Goal: Information Seeking & Learning: Learn about a topic

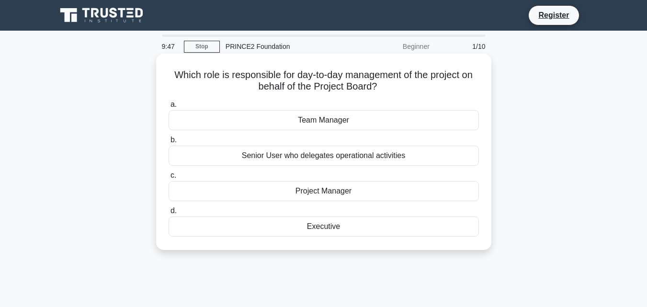
click at [358, 125] on div "Team Manager" at bounding box center [324, 120] width 310 height 20
click at [169, 108] on input "a. Team Manager" at bounding box center [169, 105] width 0 height 6
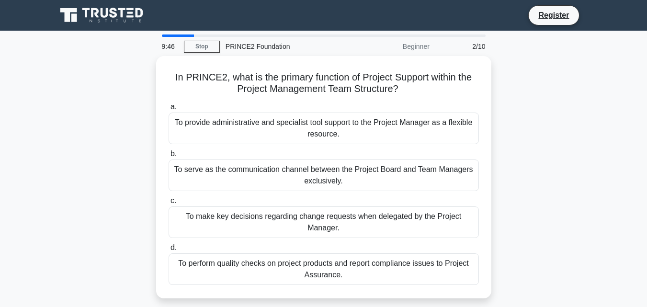
click at [358, 125] on div "To provide administrative and specialist tool support to the Project Manager as…" at bounding box center [324, 129] width 310 height 32
click at [169, 110] on input "a. To provide administrative and specialist tool support to the Project Manager…" at bounding box center [169, 107] width 0 height 6
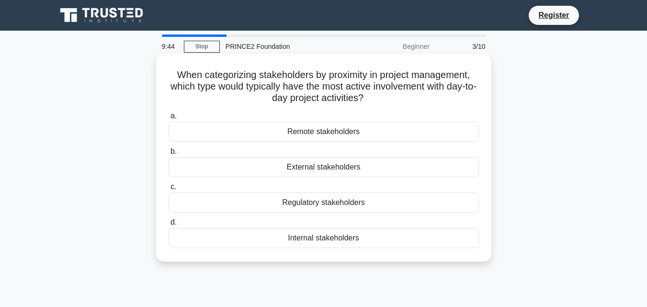
click at [358, 130] on div "Remote stakeholders" at bounding box center [324, 132] width 310 height 20
click at [169, 119] on input "a. Remote stakeholders" at bounding box center [169, 116] width 0 height 6
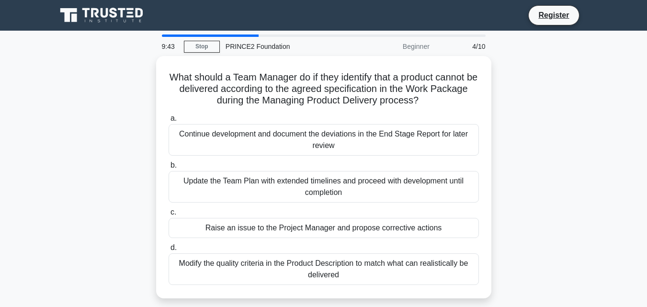
click at [358, 130] on div "Continue development and document the deviations in the End Stage Report for la…" at bounding box center [324, 140] width 310 height 32
click at [169, 122] on input "a. Continue development and document the deviations in the End Stage Report for…" at bounding box center [169, 118] width 0 height 6
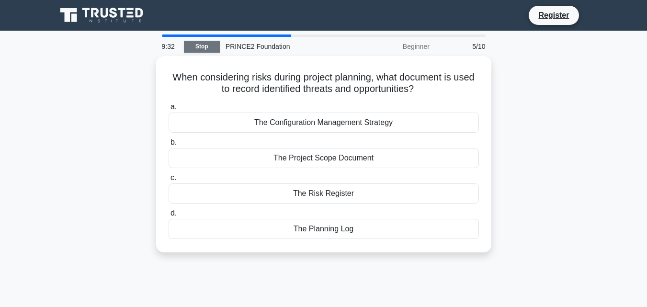
click at [199, 44] on link "Stop" at bounding box center [202, 47] width 36 height 12
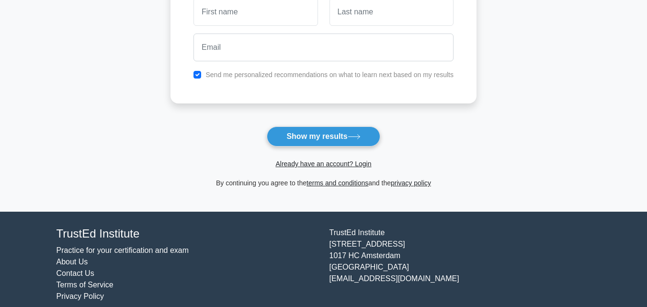
scroll to position [175, 0]
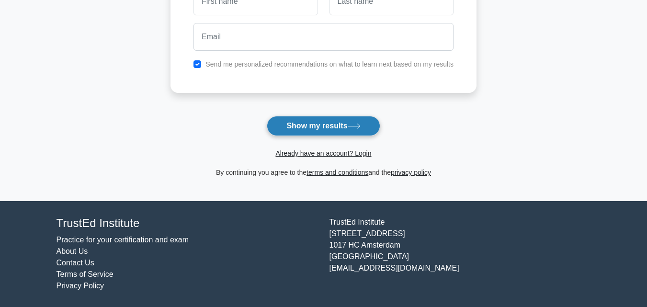
click at [361, 133] on button "Show my results" at bounding box center [323, 126] width 113 height 20
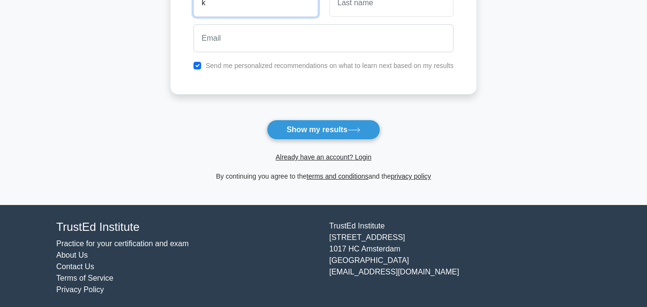
scroll to position [168, 0]
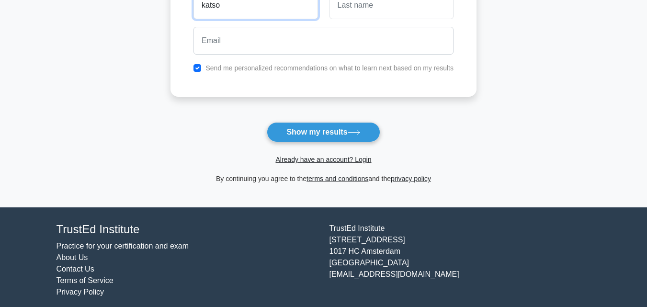
type input "katso"
click at [371, 8] on input "text" at bounding box center [392, 5] width 124 height 28
type input "ontumetse"
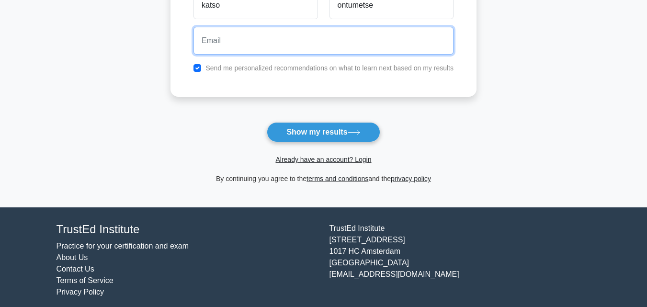
click at [352, 29] on input "email" at bounding box center [324, 41] width 260 height 28
click at [267, 122] on button "Show my results" at bounding box center [323, 132] width 113 height 20
click at [241, 39] on input "nkemetse@" at bounding box center [324, 41] width 260 height 28
click at [230, 42] on input "nkemetse@" at bounding box center [324, 41] width 260 height 28
click at [248, 45] on input "nkemetse@" at bounding box center [324, 41] width 260 height 28
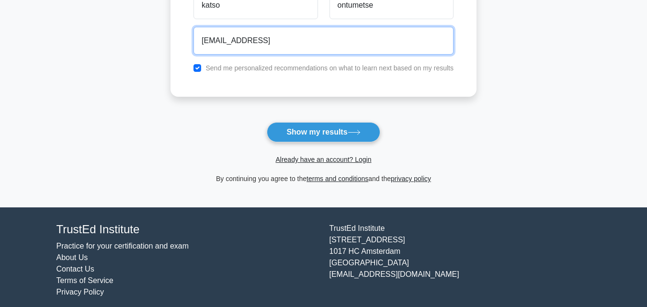
type input "nkemetse@gmail"
click at [267, 122] on button "Show my results" at bounding box center [323, 132] width 113 height 20
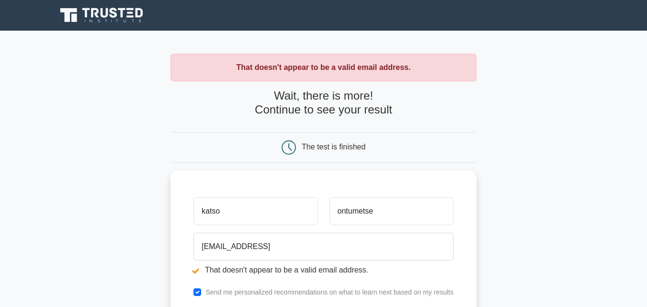
click at [523, 212] on main "That doesn't appear to be a valid email address. Wait, there is more! Continue …" at bounding box center [323, 230] width 647 height 399
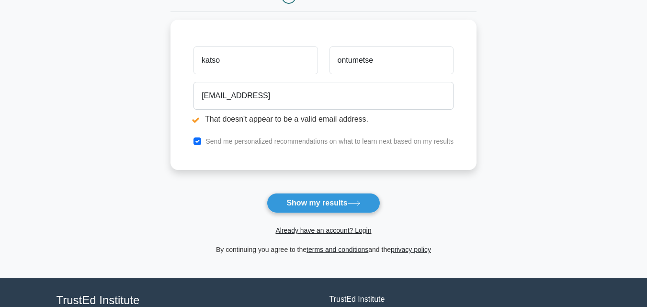
scroll to position [172, 0]
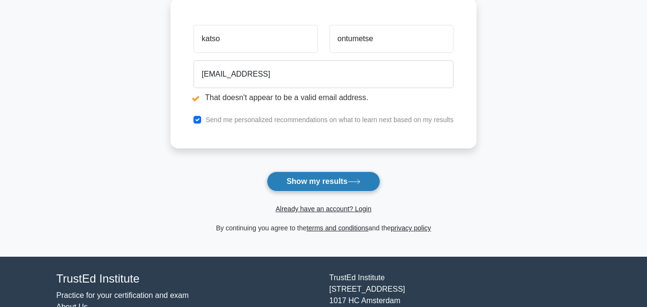
click at [353, 187] on button "Show my results" at bounding box center [323, 182] width 113 height 20
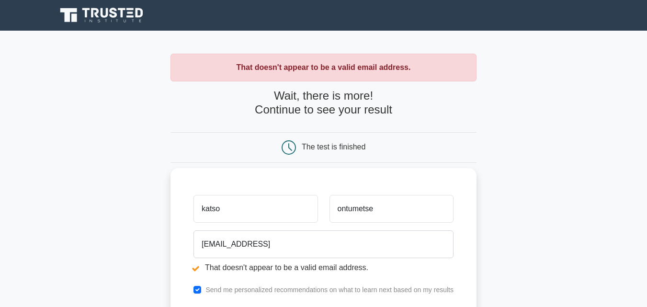
click at [286, 202] on input "katso" at bounding box center [256, 209] width 124 height 28
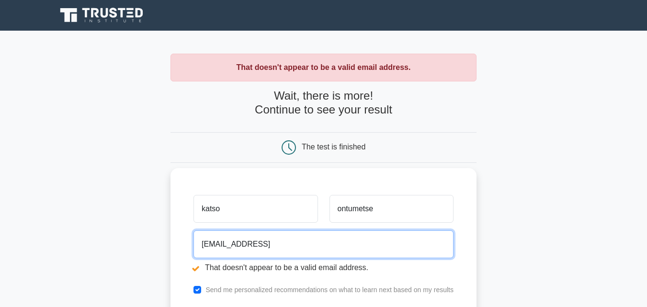
click at [345, 254] on input "[EMAIL_ADDRESS]" at bounding box center [324, 244] width 260 height 28
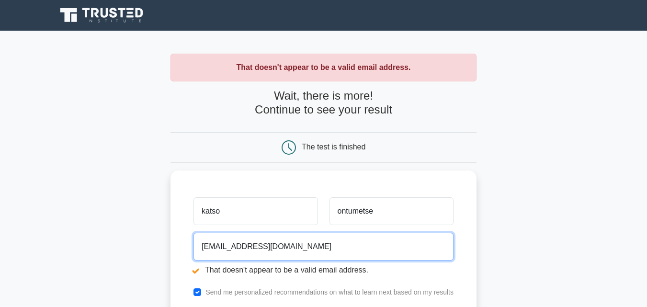
type input "[EMAIL_ADDRESS][DOMAIN_NAME]"
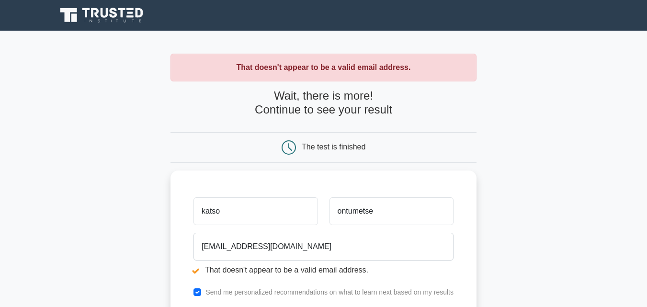
click at [498, 243] on main "That doesn't appear to be a valid email address. Wait, there is more! Continue …" at bounding box center [323, 230] width 647 height 399
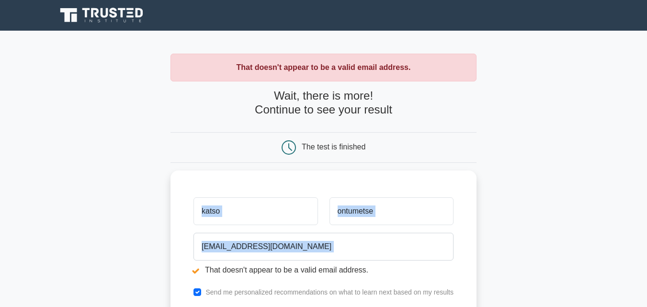
click at [498, 243] on main "That doesn't appear to be a valid email address. Wait, there is more! Continue …" at bounding box center [323, 230] width 647 height 399
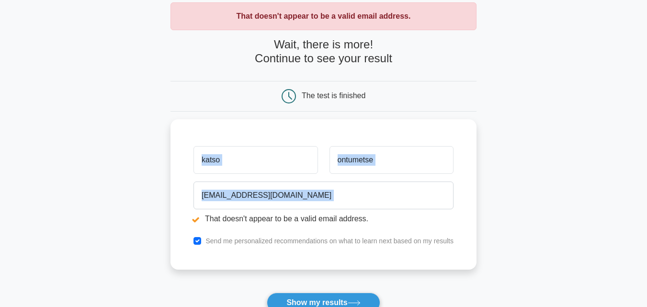
scroll to position [96, 0]
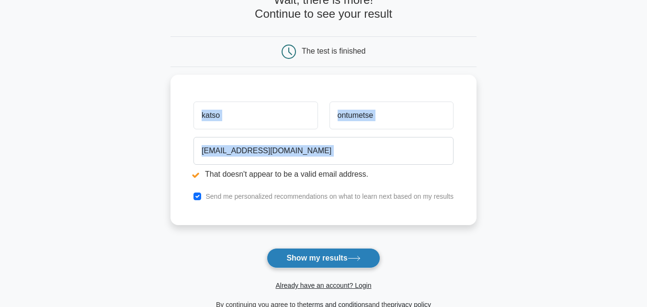
click at [352, 264] on button "Show my results" at bounding box center [323, 258] width 113 height 20
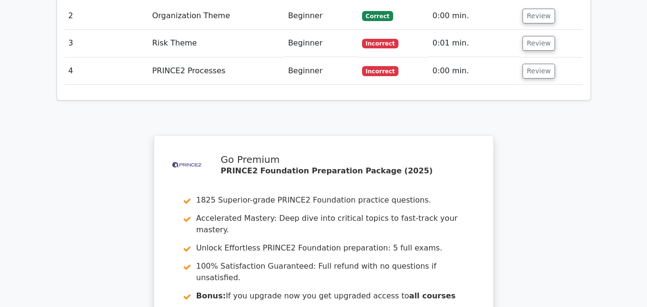
scroll to position [1207, 0]
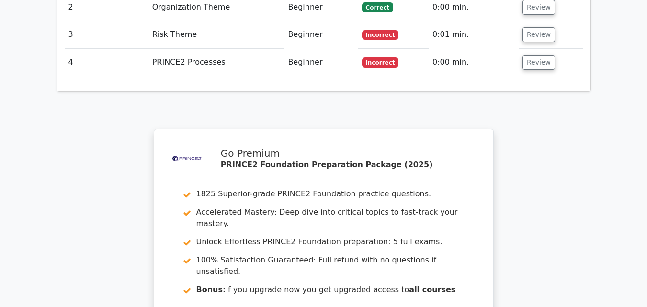
click at [323, 49] on td "Beginner" at bounding box center [321, 62] width 74 height 27
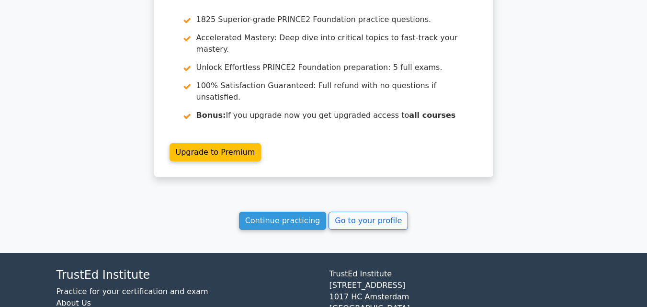
scroll to position [1382, 0]
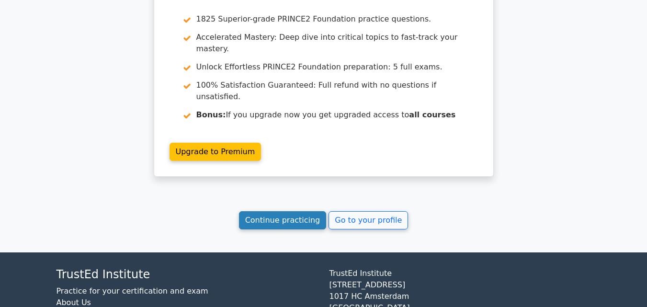
click at [318, 211] on link "Continue practicing" at bounding box center [283, 220] width 88 height 18
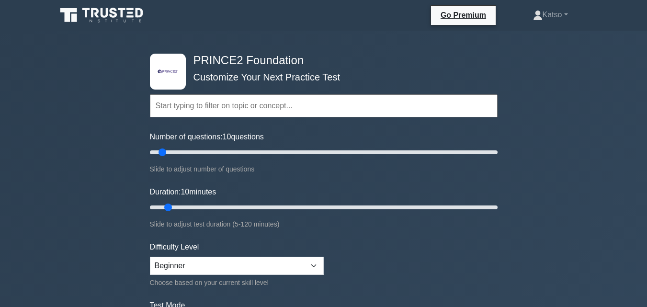
click at [545, 27] on nav "Go Premium Katso Profile" at bounding box center [323, 15] width 647 height 31
click at [545, 22] on link "Katso" at bounding box center [550, 14] width 81 height 19
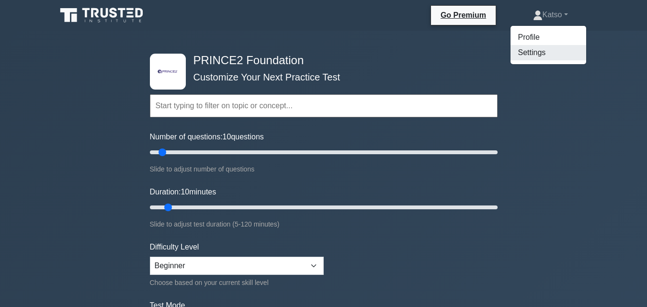
click at [539, 47] on link "Settings" at bounding box center [549, 52] width 76 height 15
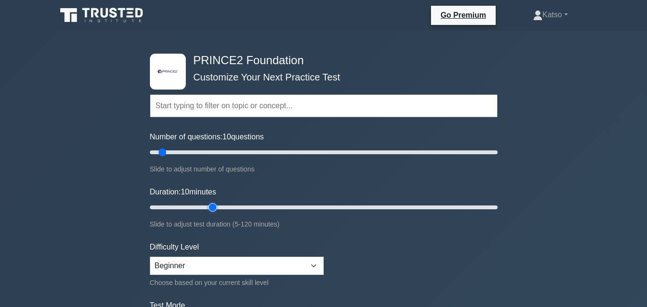
click at [217, 204] on input "Duration: 10 minutes" at bounding box center [324, 207] width 348 height 11
type input "10"
click at [165, 207] on input "Duration: 10 minutes" at bounding box center [324, 207] width 348 height 11
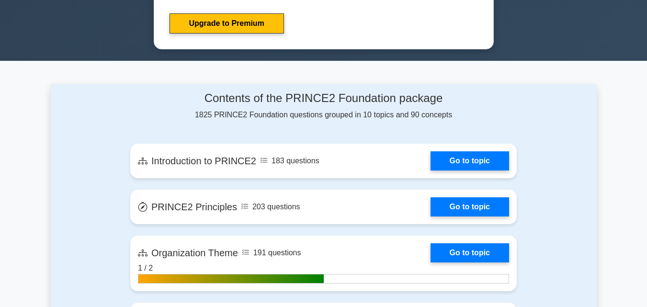
scroll to position [268, 0]
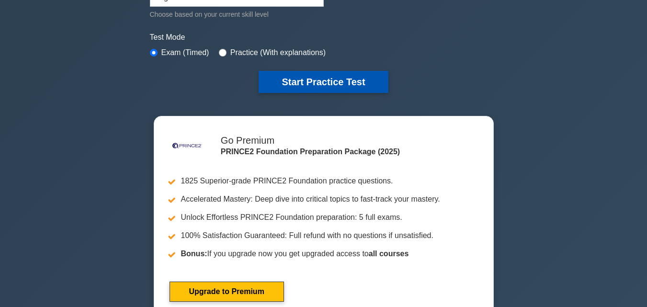
click at [330, 75] on button "Start Practice Test" at bounding box center [323, 82] width 129 height 22
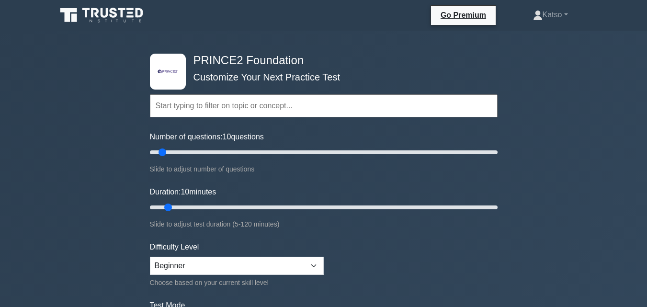
click at [292, 101] on input "text" at bounding box center [324, 105] width 348 height 23
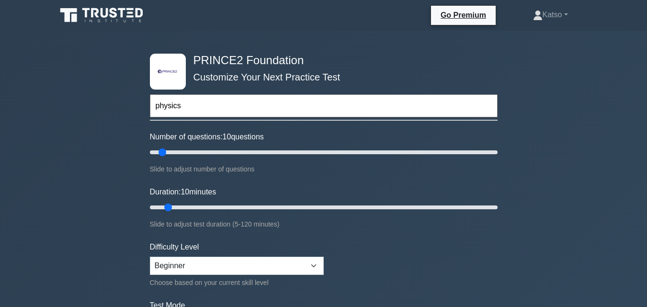
type input "physics"
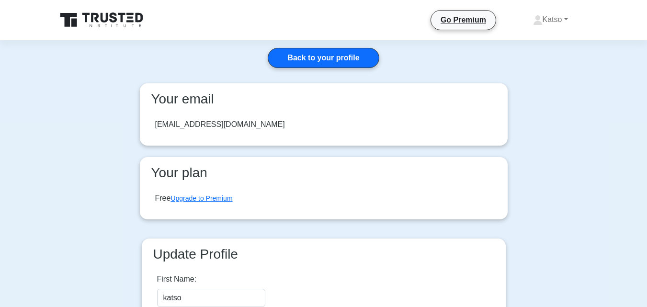
scroll to position [232, 0]
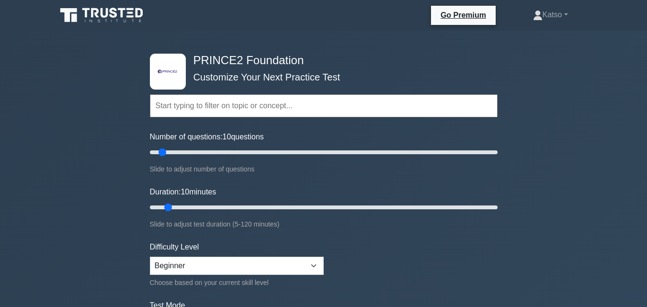
click at [291, 108] on input "text" at bounding box center [324, 105] width 348 height 23
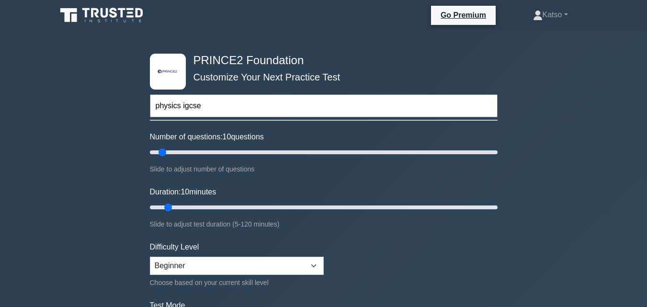
type input "physics igcse"
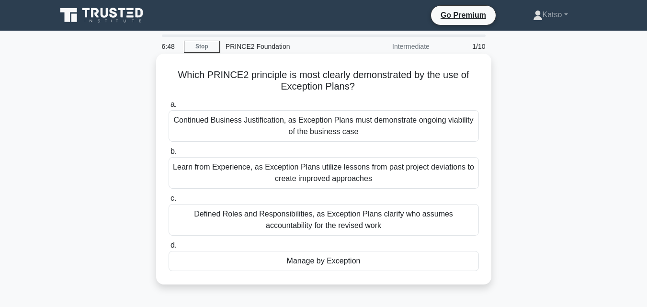
click at [314, 190] on div "a. Continued Business Justification, as Exception Plans must demonstrate ongoin…" at bounding box center [324, 185] width 322 height 176
click at [316, 174] on div "Learn from Experience, as Exception Plans utilize lessons from past project dev…" at bounding box center [324, 173] width 310 height 32
click at [169, 155] on input "b. Learn from Experience, as Exception Plans utilize lessons from past project …" at bounding box center [169, 152] width 0 height 6
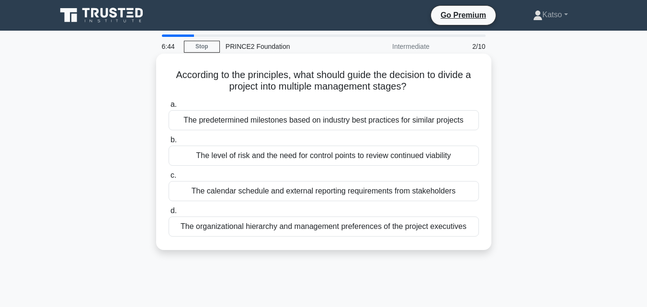
click at [319, 158] on div "The level of risk and the need for control points to review continued viability" at bounding box center [324, 156] width 310 height 20
click at [169, 143] on input "b. The level of risk and the need for control points to review continued viabil…" at bounding box center [169, 140] width 0 height 6
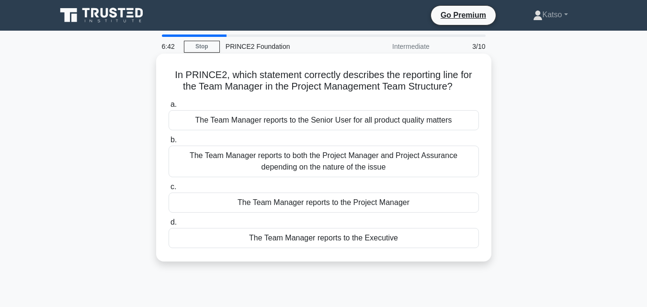
click at [336, 134] on div "a. The Team Manager reports to the Senior User for all product quality matters …" at bounding box center [324, 173] width 322 height 153
click at [335, 205] on div "The Team Manager reports to the Project Manager" at bounding box center [324, 203] width 310 height 20
click at [169, 190] on input "c. The Team Manager reports to the Project Manager" at bounding box center [169, 187] width 0 height 6
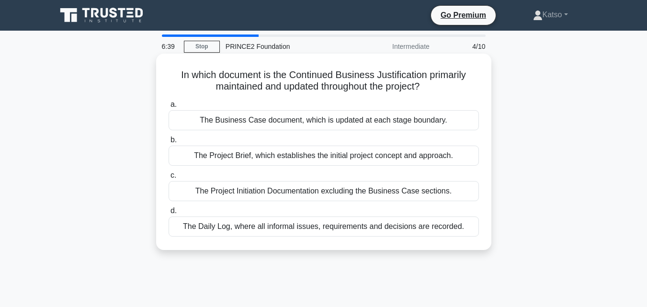
click at [333, 126] on div "The Business Case document, which is updated at each stage boundary." at bounding box center [324, 120] width 310 height 20
click at [169, 108] on input "a. The Business Case document, which is updated at each stage boundary." at bounding box center [169, 105] width 0 height 6
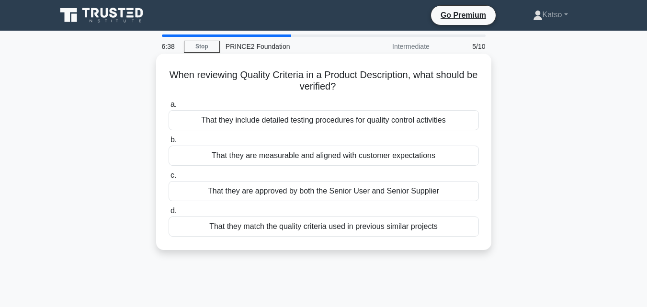
click at [333, 188] on div "That they are approved by both the Senior User and Senior Supplier" at bounding box center [324, 191] width 310 height 20
click at [169, 179] on input "c. That they are approved by both the Senior User and Senior Supplier" at bounding box center [169, 175] width 0 height 6
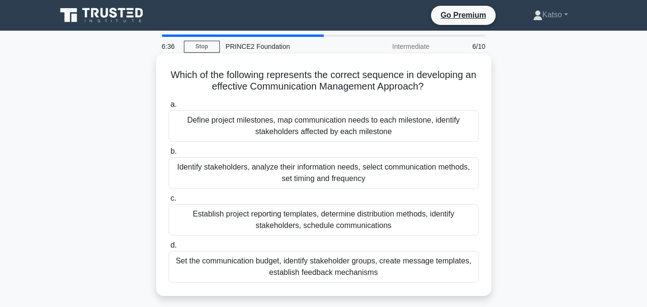
click at [334, 114] on div "Define project milestones, map communication needs to each milestone, identify …" at bounding box center [324, 126] width 310 height 32
click at [169, 108] on input "a. Define project milestones, map communication needs to each milestone, identi…" at bounding box center [169, 105] width 0 height 6
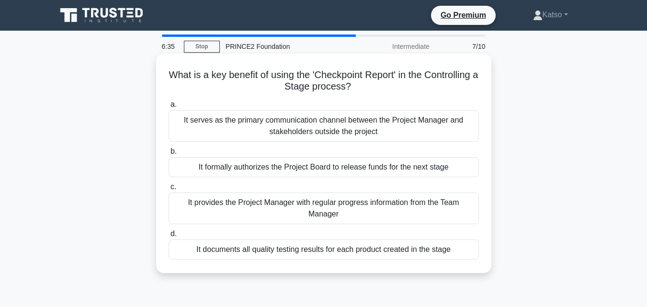
click at [331, 207] on div "It provides the Project Manager with regular progress information from the Team…" at bounding box center [324, 209] width 310 height 32
click at [169, 190] on input "c. It provides the Project Manager with regular progress information from the T…" at bounding box center [169, 187] width 0 height 6
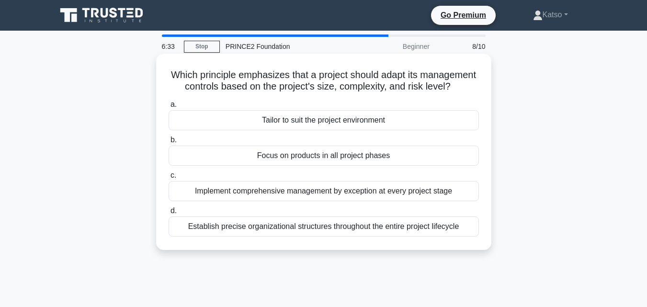
click at [358, 143] on div "a. Tailor to suit the project environment b. Focus on products in all project p…" at bounding box center [324, 168] width 322 height 142
click at [362, 130] on div "Tailor to suit the project environment" at bounding box center [324, 120] width 310 height 20
click at [169, 108] on input "a. Tailor to suit the project environment" at bounding box center [169, 105] width 0 height 6
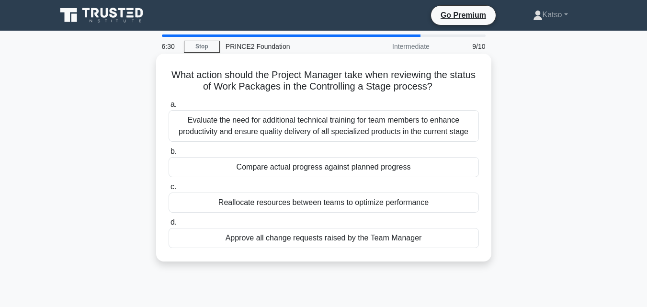
click at [360, 198] on div "Reallocate resources between teams to optimize performance" at bounding box center [324, 203] width 310 height 20
click at [169, 190] on input "c. Reallocate resources between teams to optimize performance" at bounding box center [169, 187] width 0 height 6
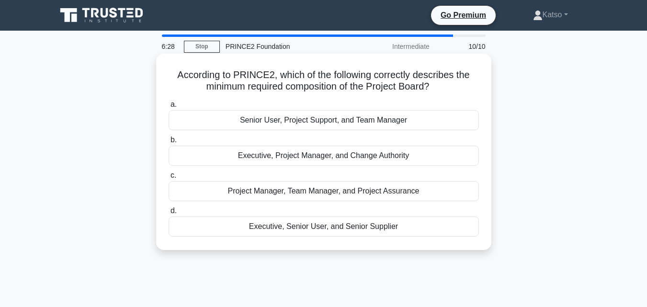
click at [366, 156] on div "Executive, Project Manager, and Change Authority" at bounding box center [324, 156] width 310 height 20
click at [169, 143] on input "b. Executive, Project Manager, and Change Authority" at bounding box center [169, 140] width 0 height 6
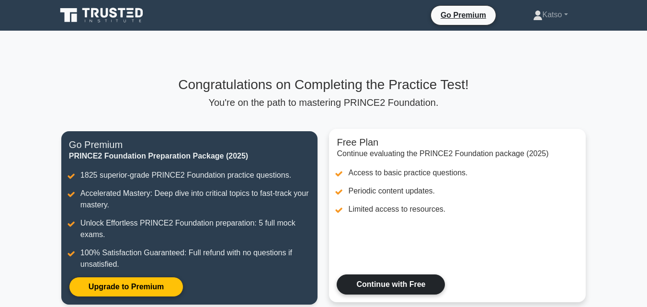
click at [408, 276] on link "Continue with Free" at bounding box center [391, 285] width 108 height 20
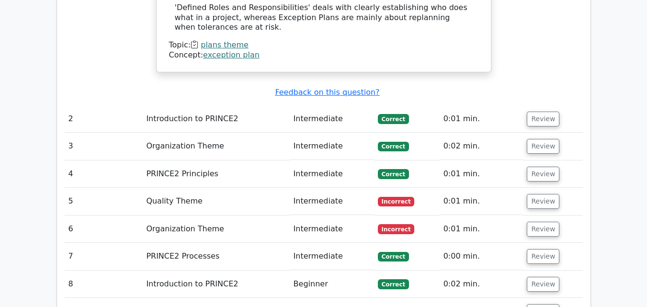
scroll to position [1514, 0]
